Goal: Task Accomplishment & Management: Manage account settings

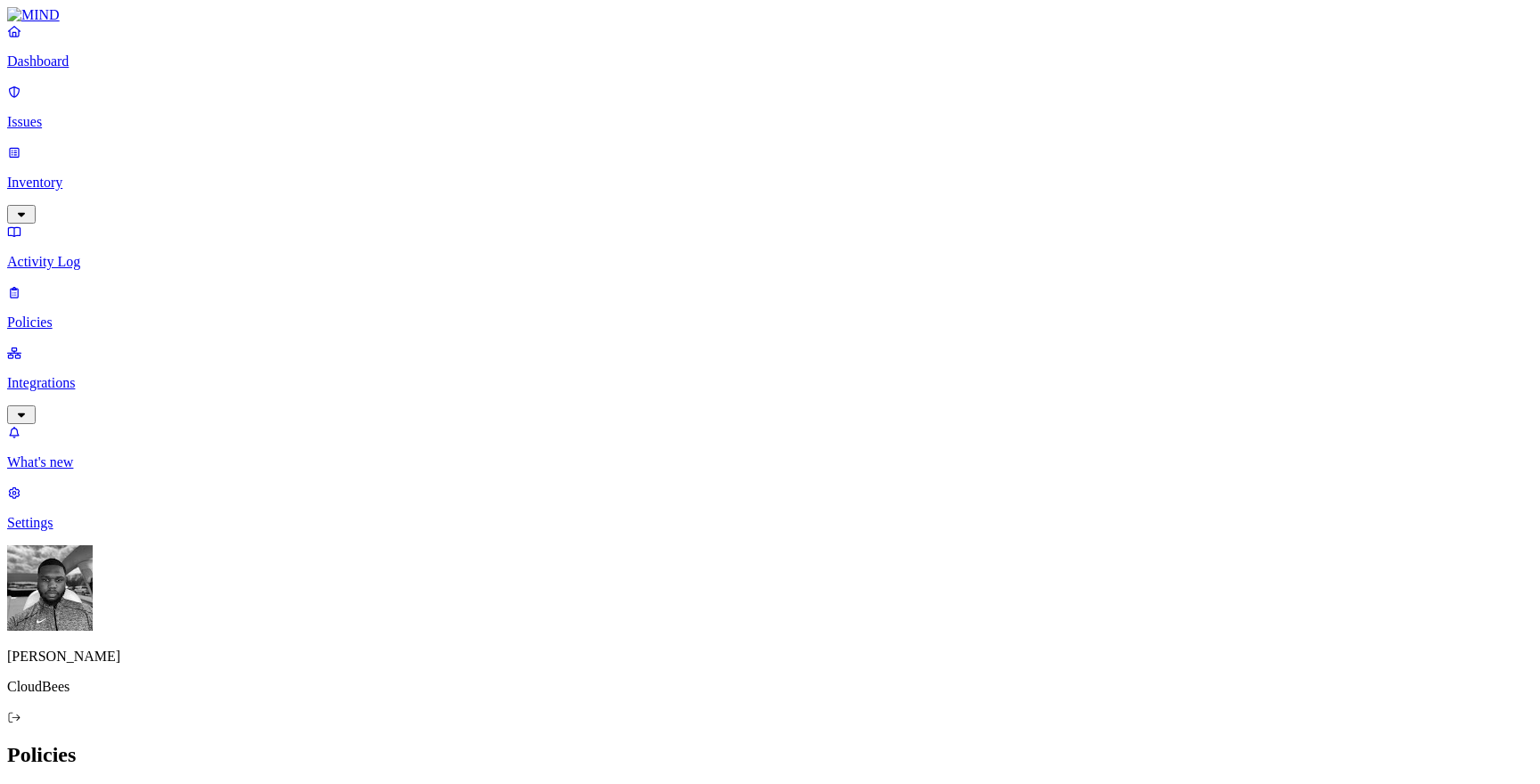
click at [112, 375] on p "Integrations" at bounding box center [770, 382] width 1526 height 16
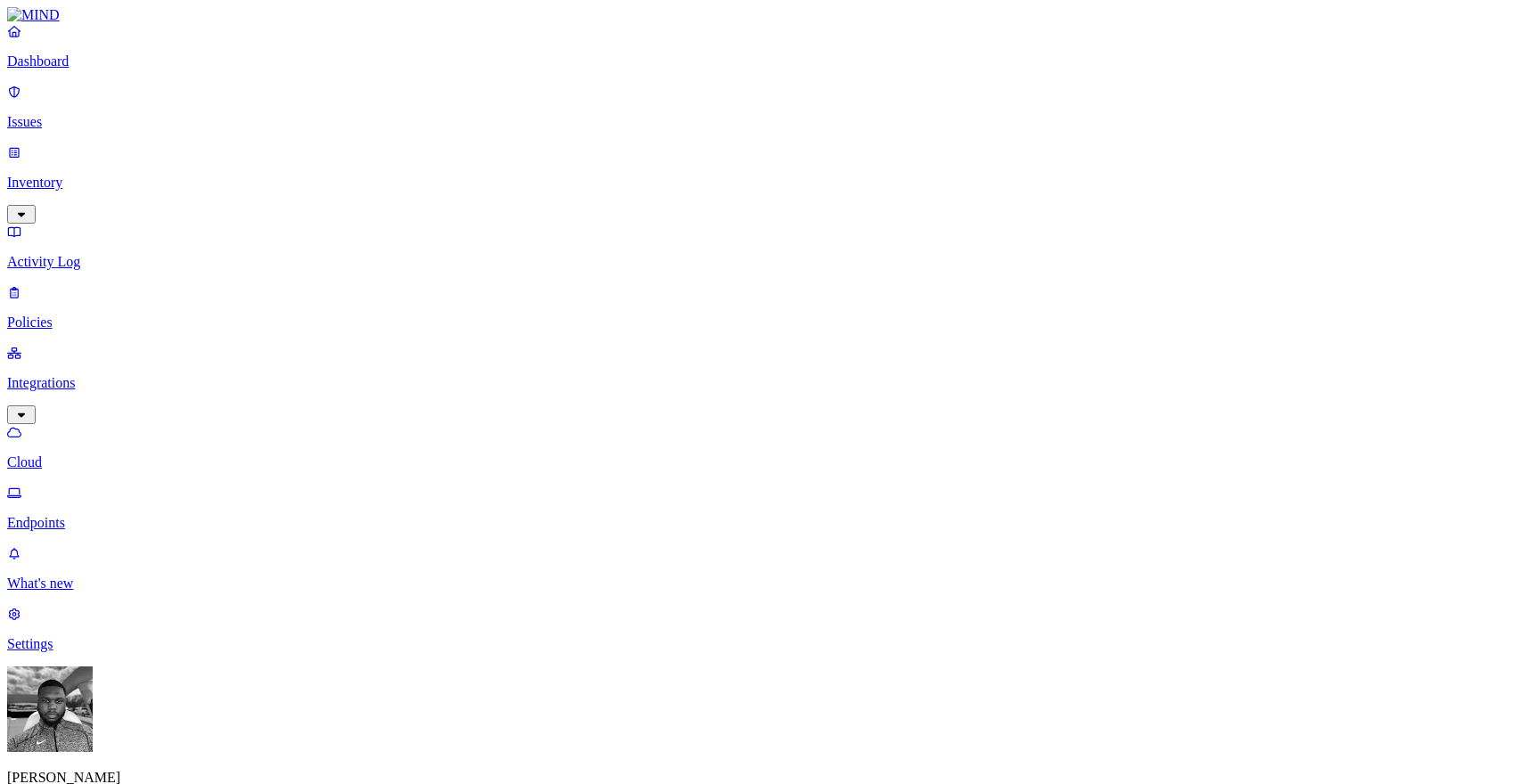
click at [124, 515] on p "Endpoints" at bounding box center [770, 522] width 1526 height 16
